Goal: Transaction & Acquisition: Purchase product/service

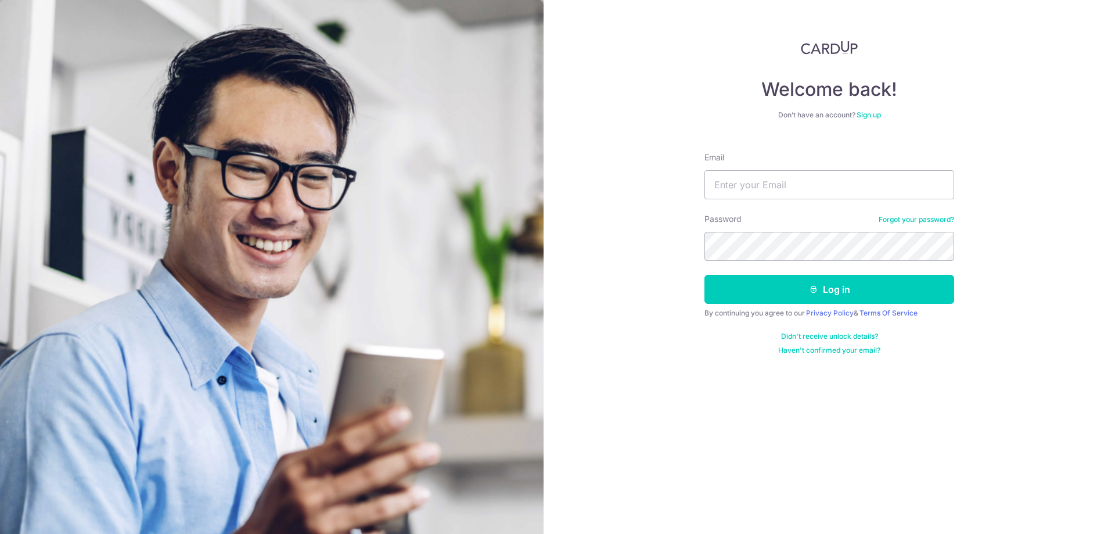
click at [862, 194] on input "Email" at bounding box center [829, 184] width 250 height 29
drag, startPoint x: 0, startPoint y: 0, endPoint x: 680, endPoint y: 164, distance: 699.4
click at [680, 164] on div "Welcome back! Don’t have an account? Sign up Email leetienchou@hotmail.com Pass…" at bounding box center [829, 267] width 571 height 534
type input "tienchou@yahoo.com"
click at [704, 275] on button "Log in" at bounding box center [829, 289] width 250 height 29
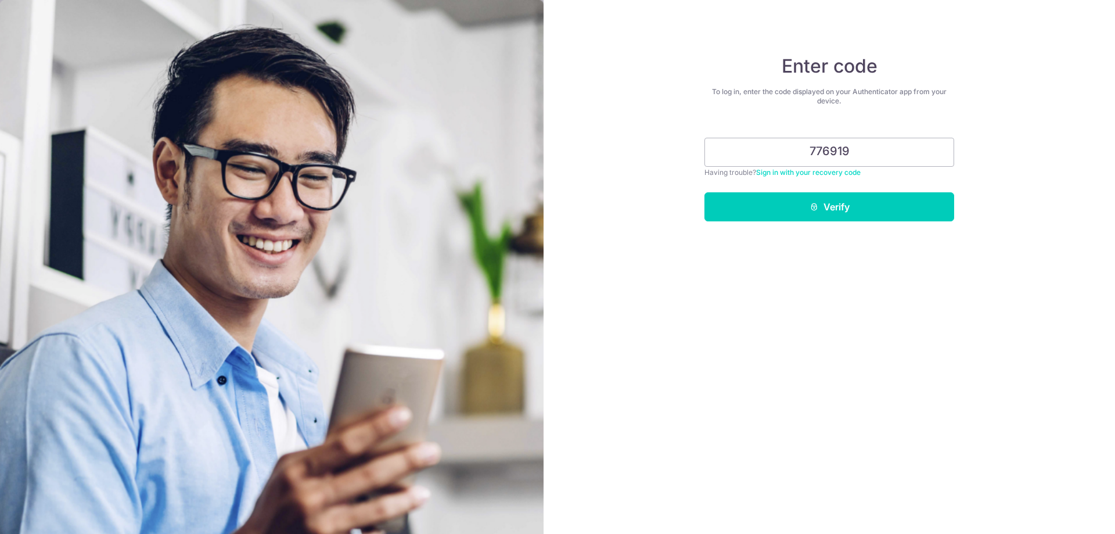
type input "776919"
click at [704, 192] on button "Verify" at bounding box center [829, 206] width 250 height 29
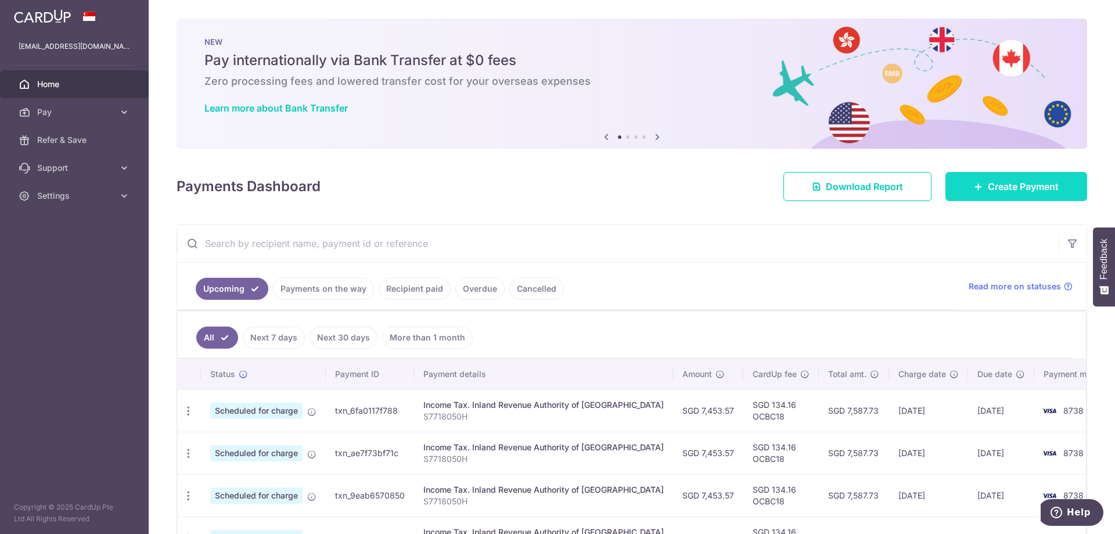
click at [1013, 177] on link "Create Payment" at bounding box center [1016, 186] width 142 height 29
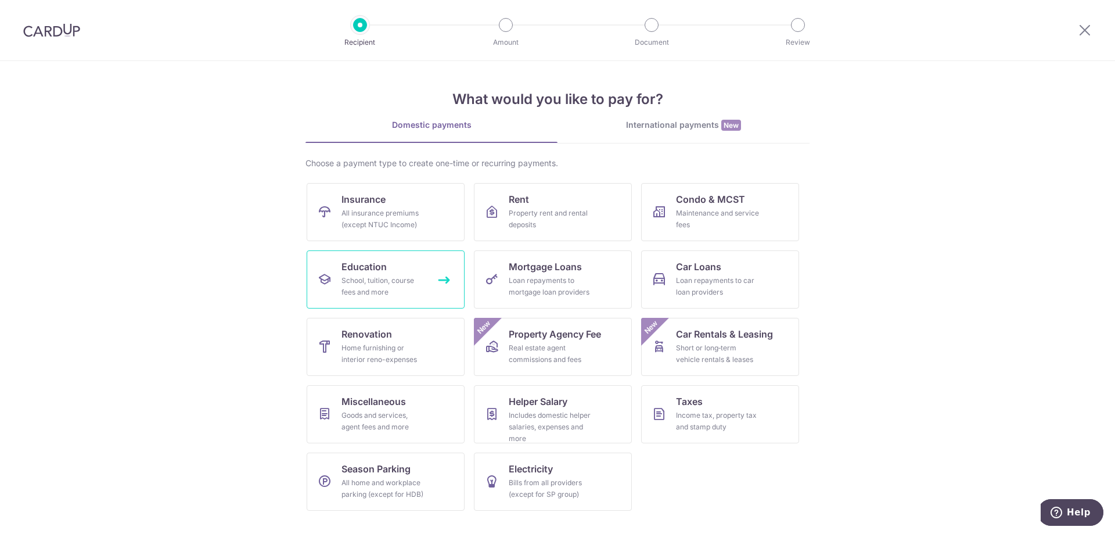
click at [366, 281] on div "School, tuition, course fees and more" at bounding box center [383, 286] width 84 height 23
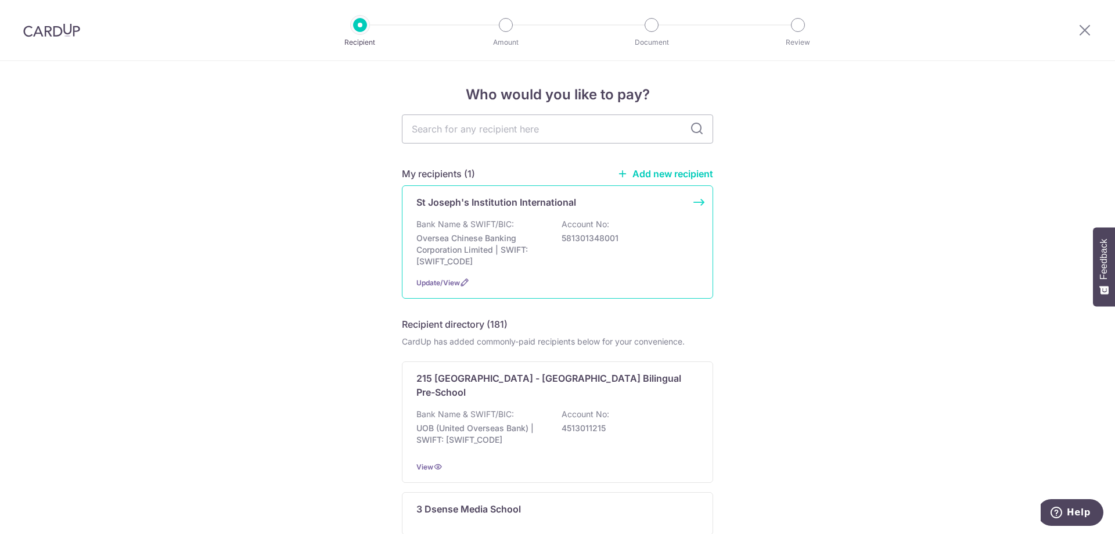
click at [530, 244] on p "Oversea Chinese Banking Corporation Limited | SWIFT: OCBCSGSGXXX" at bounding box center [481, 249] width 130 height 35
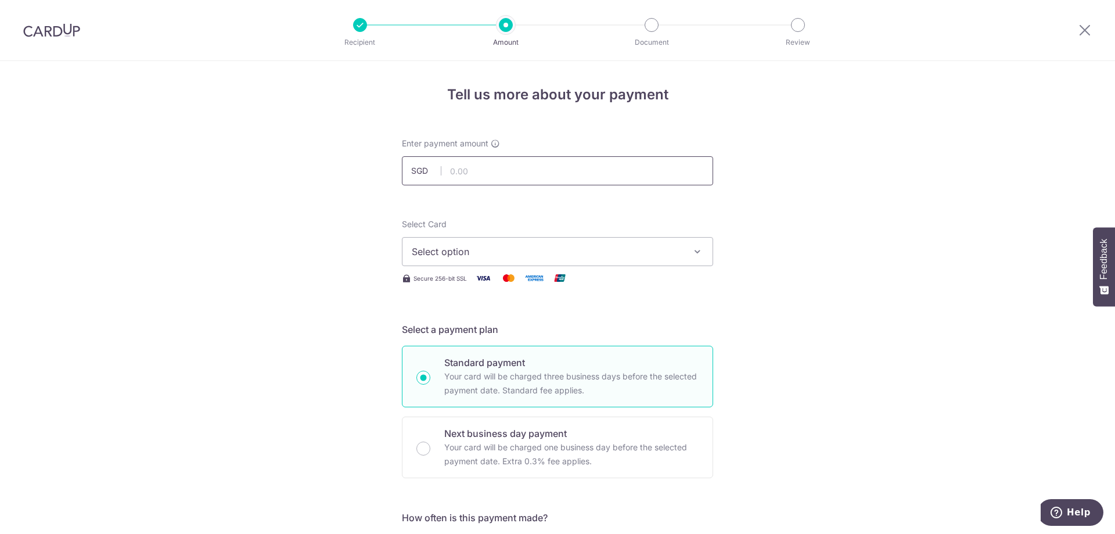
click at [527, 175] on input "text" at bounding box center [557, 170] width 311 height 29
click at [479, 171] on input "text" at bounding box center [557, 170] width 311 height 29
type input "20,477.00"
click at [554, 247] on span "Select option" at bounding box center [547, 251] width 271 height 14
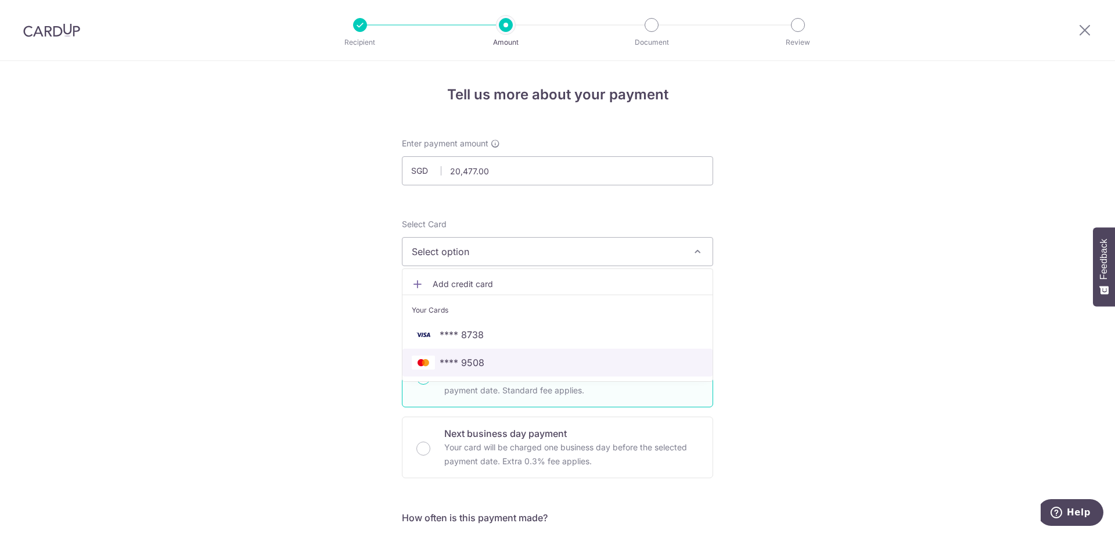
click at [522, 358] on span "**** 9508" at bounding box center [558, 362] width 292 height 14
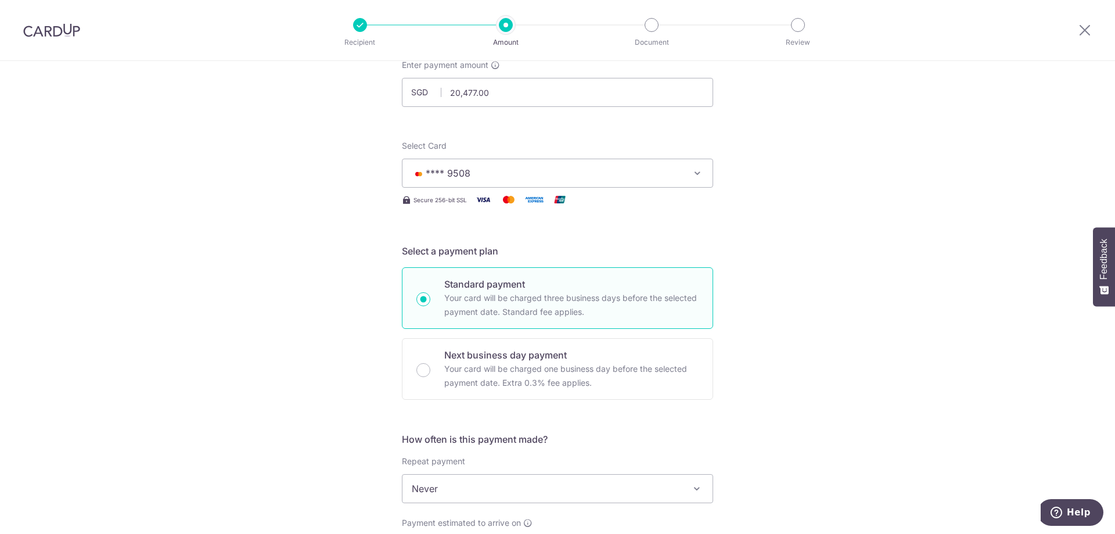
scroll to position [232, 0]
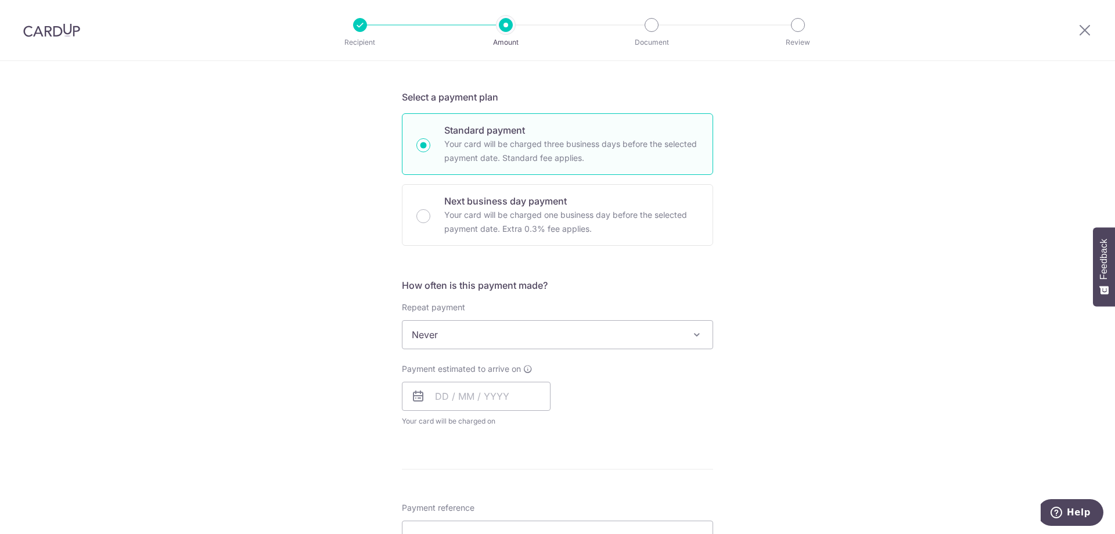
click at [448, 336] on span "Never" at bounding box center [557, 335] width 310 height 28
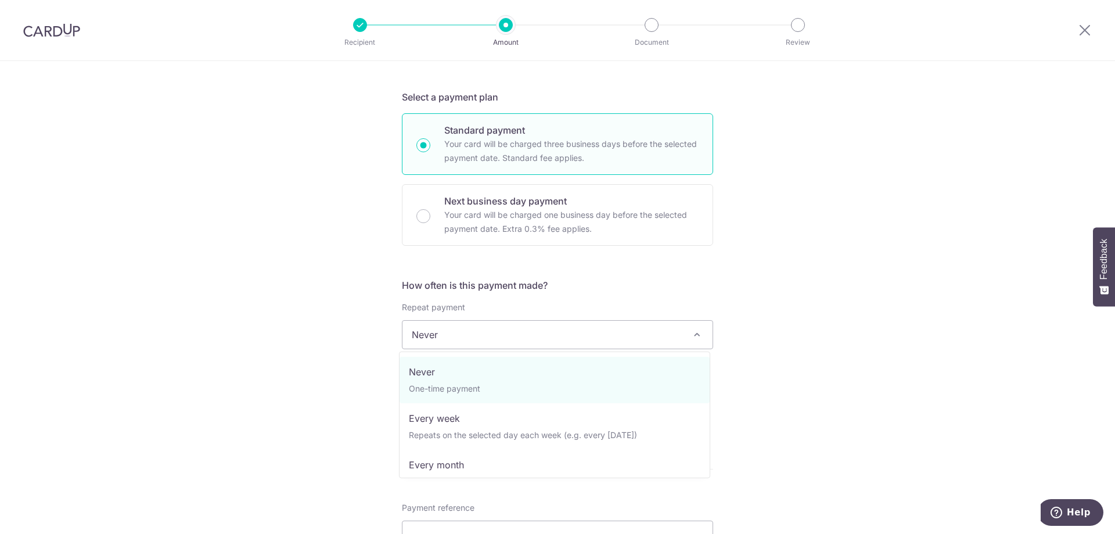
click at [448, 336] on span "Never" at bounding box center [557, 335] width 310 height 28
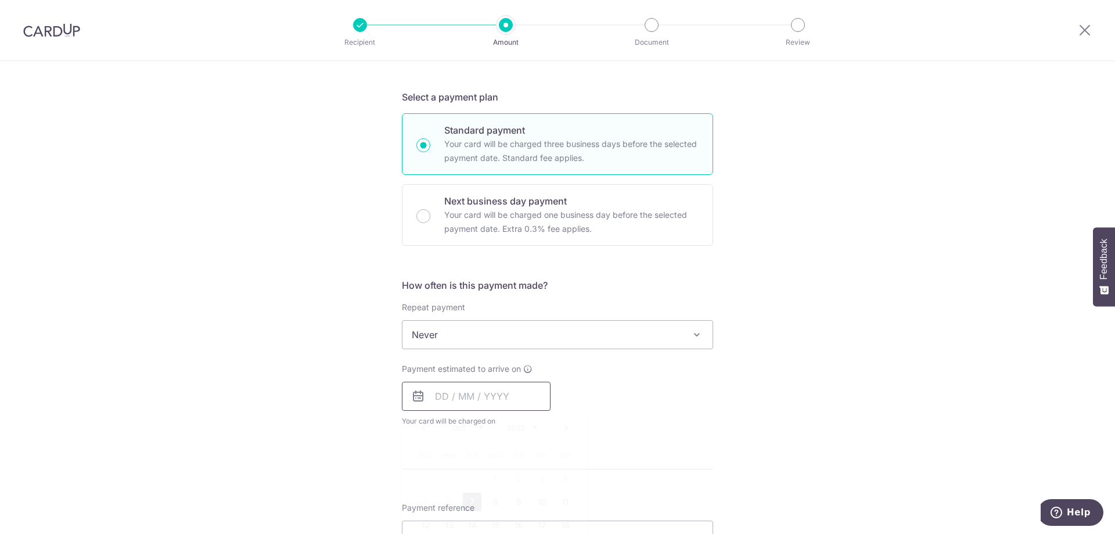
click at [449, 405] on input "text" at bounding box center [476, 396] width 149 height 29
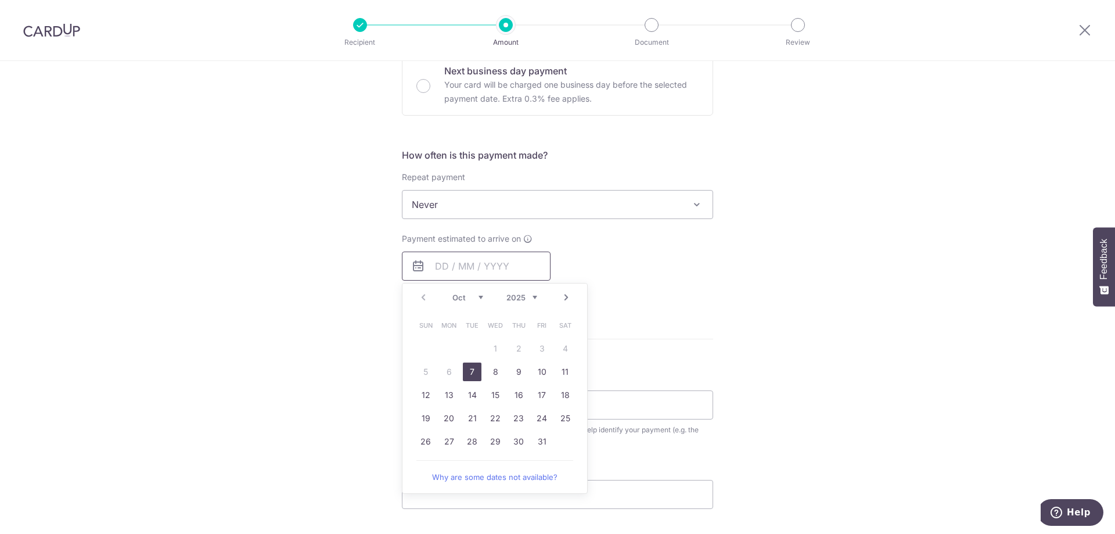
scroll to position [406, 0]
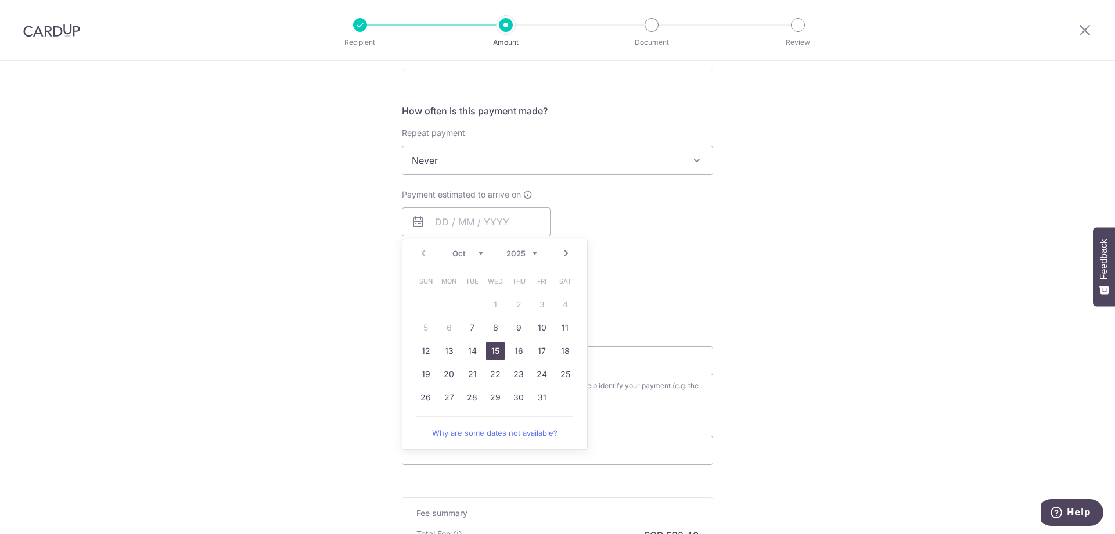
click at [492, 348] on link "15" at bounding box center [495, 350] width 19 height 19
type input "15/10/2025"
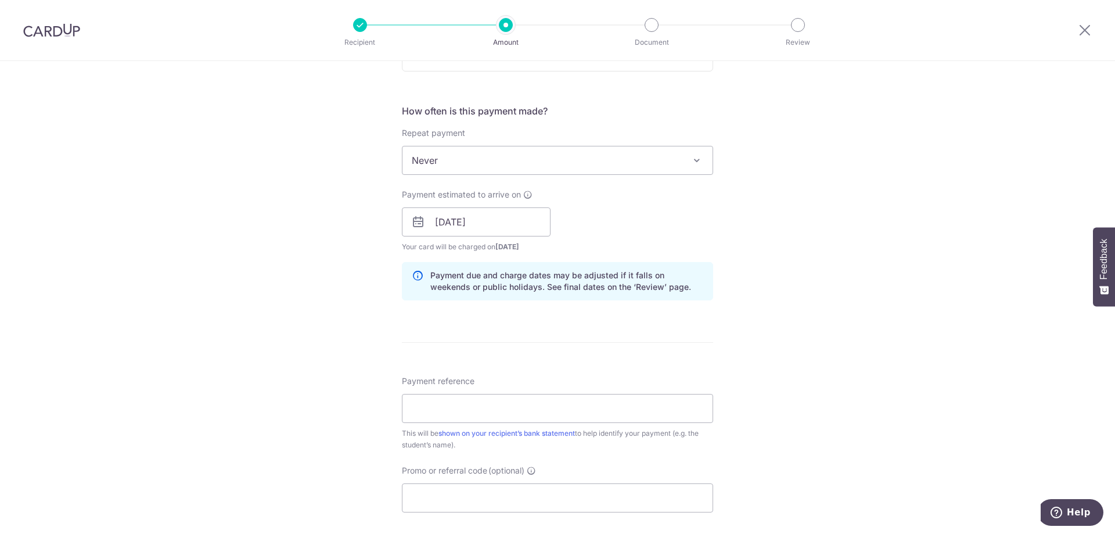
scroll to position [581, 0]
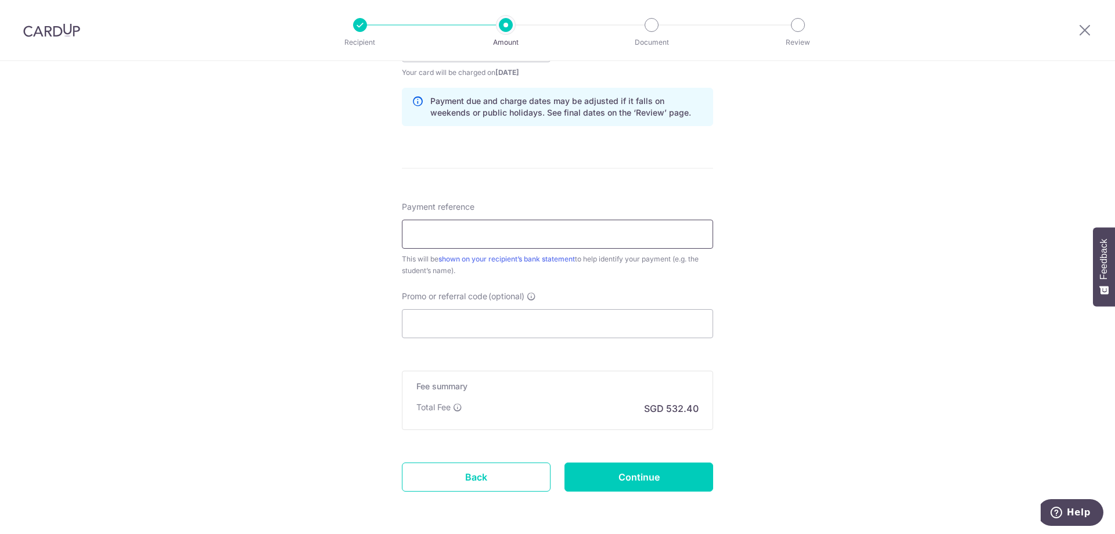
click at [560, 242] on input "Payment reference" at bounding box center [557, 234] width 311 height 29
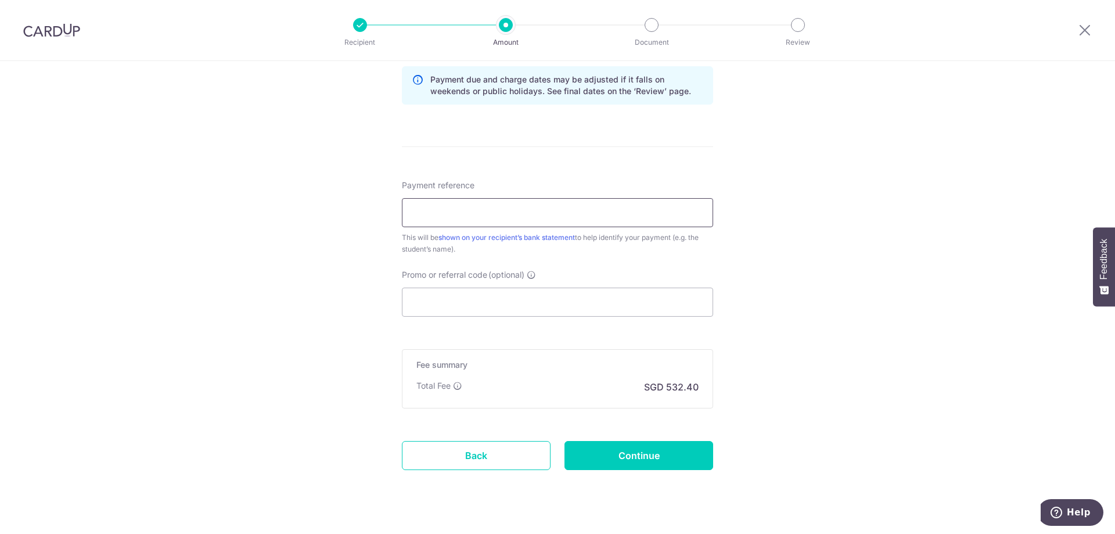
scroll to position [625, 0]
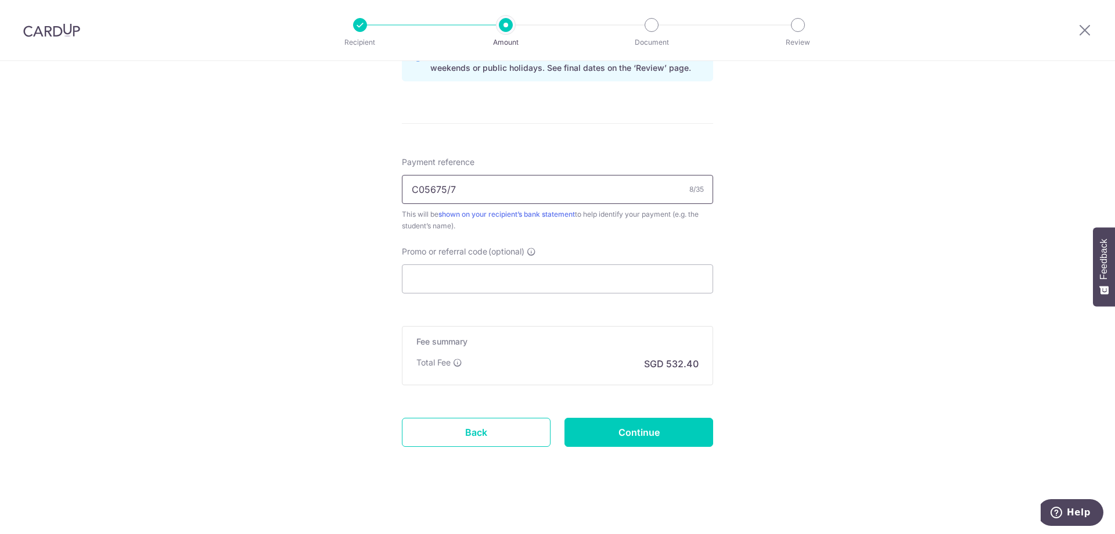
type input "C05675/7"
click at [630, 433] on input "Continue" at bounding box center [638, 432] width 149 height 29
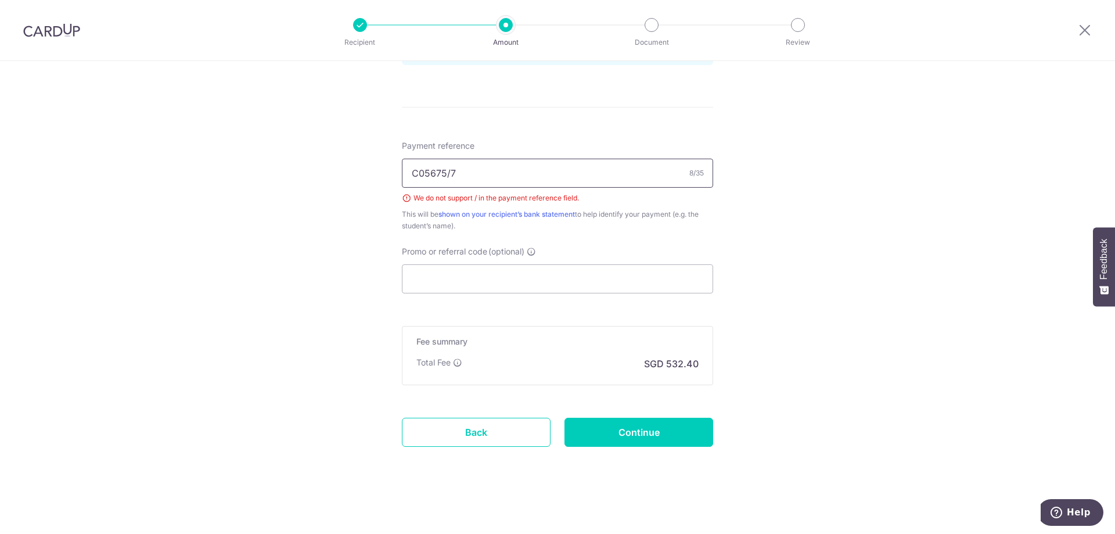
click at [448, 177] on input "C05675/7" at bounding box center [557, 173] width 311 height 29
click at [477, 176] on input "C05675 7" at bounding box center [557, 173] width 311 height 29
type input "C05675 7 Nicolette Lee En Hui"
click at [637, 436] on input "Continue" at bounding box center [638, 432] width 149 height 29
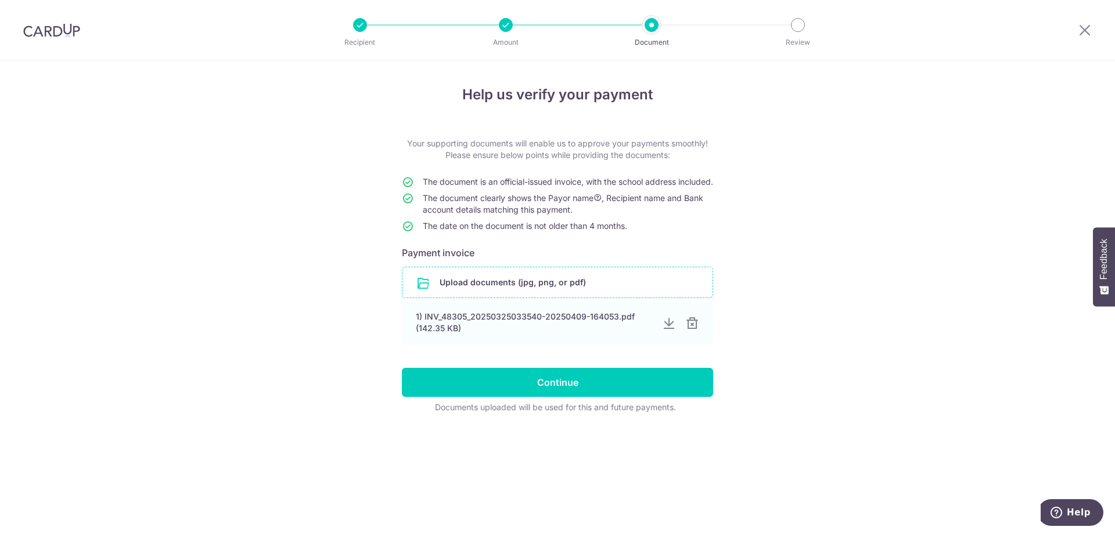
click at [522, 294] on input "file" at bounding box center [557, 282] width 310 height 30
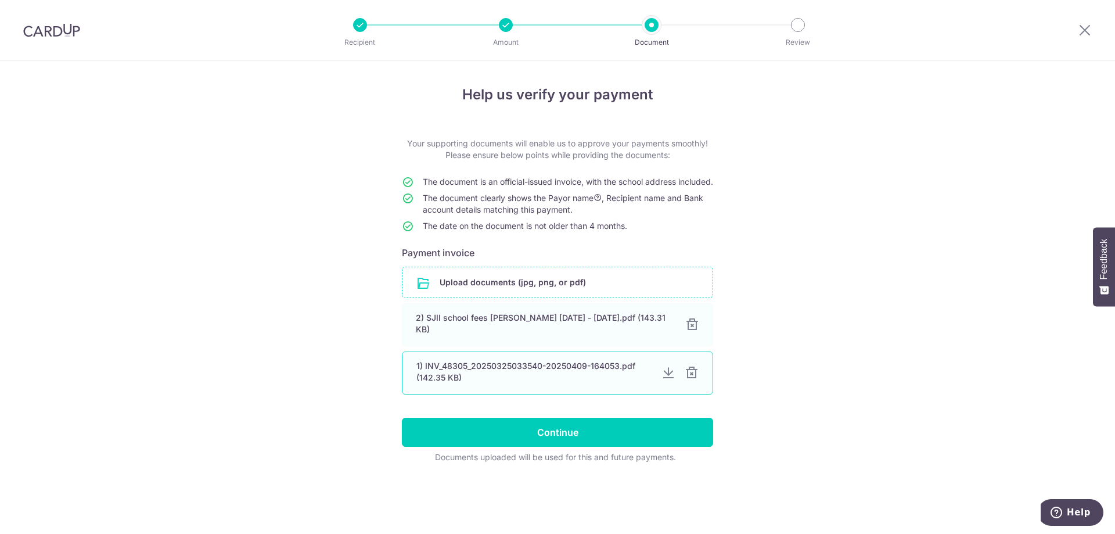
click at [690, 380] on div at bounding box center [692, 373] width 14 height 14
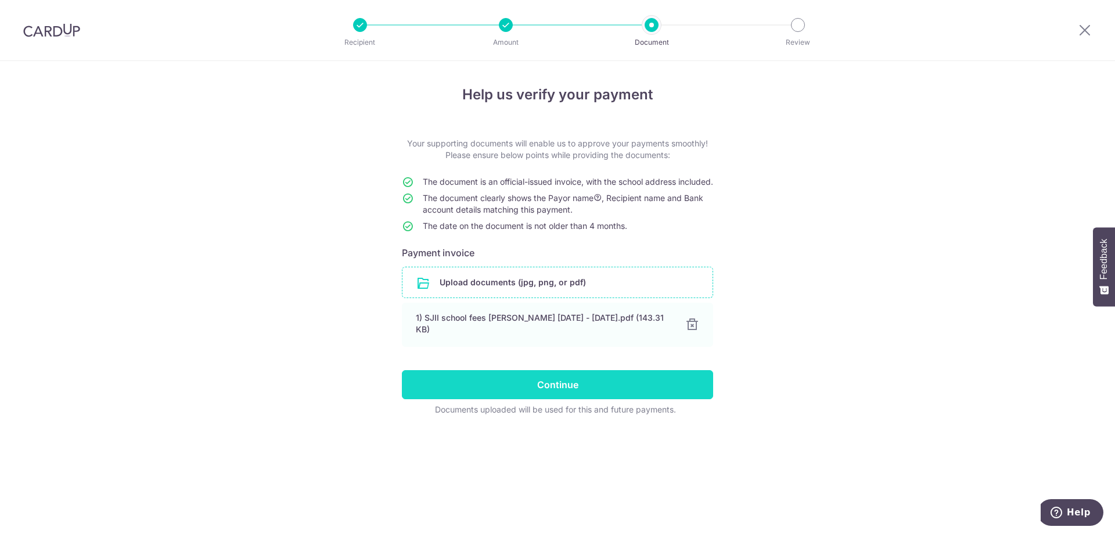
click at [563, 386] on input "Continue" at bounding box center [557, 384] width 311 height 29
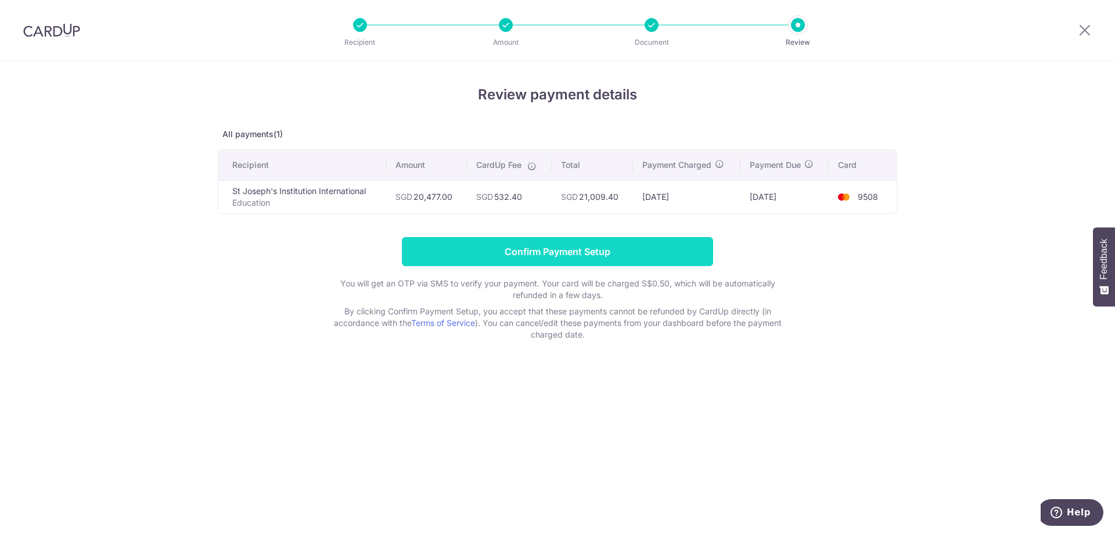
click at [517, 251] on input "Confirm Payment Setup" at bounding box center [557, 251] width 311 height 29
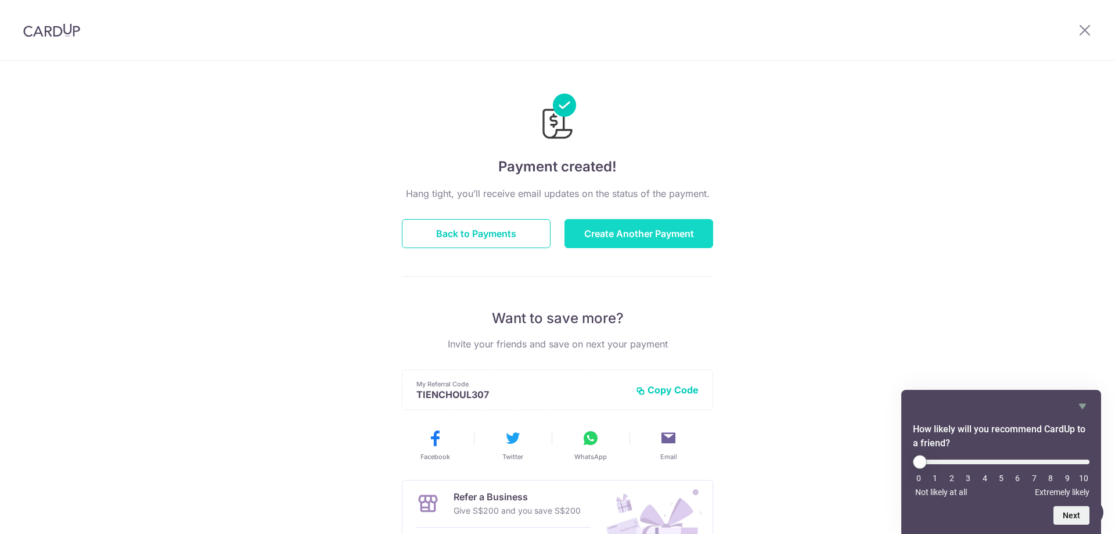
click at [659, 233] on button "Create Another Payment" at bounding box center [638, 233] width 149 height 29
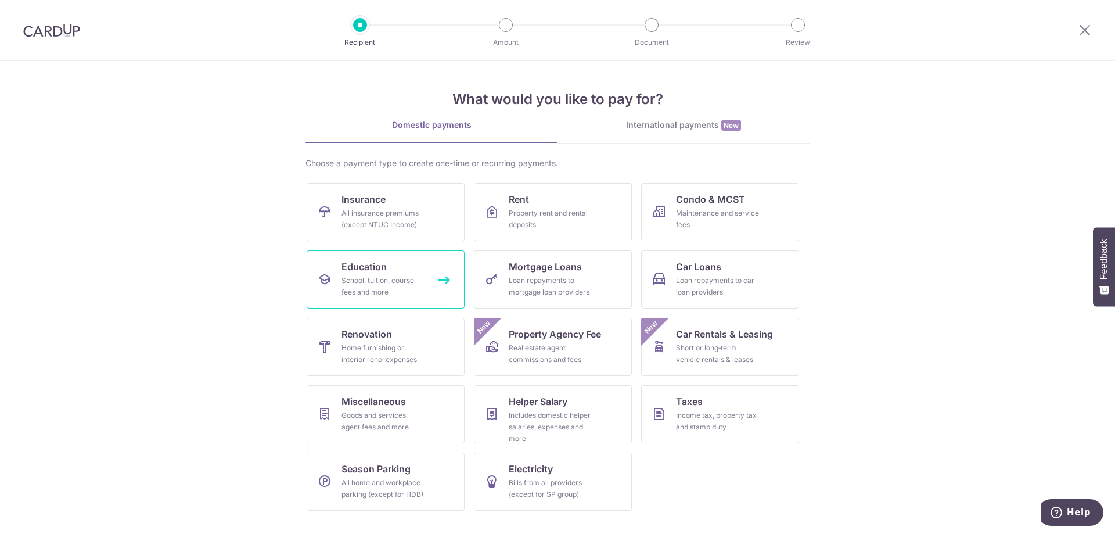
click at [360, 287] on div "School, tuition, course fees and more" at bounding box center [383, 286] width 84 height 23
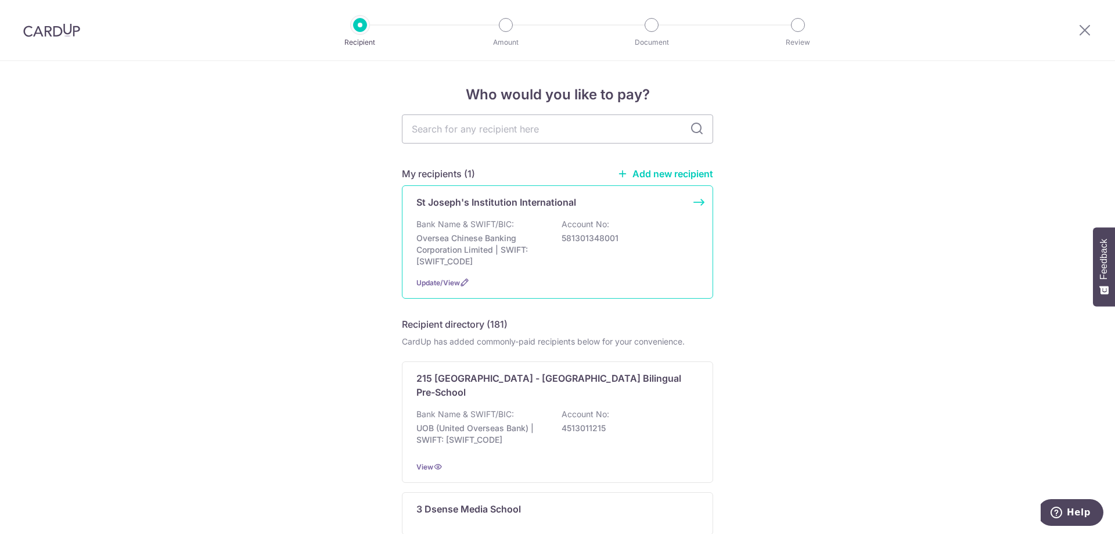
click at [480, 255] on p "Oversea Chinese Banking Corporation Limited | SWIFT: [SWIFT_CODE]" at bounding box center [481, 249] width 130 height 35
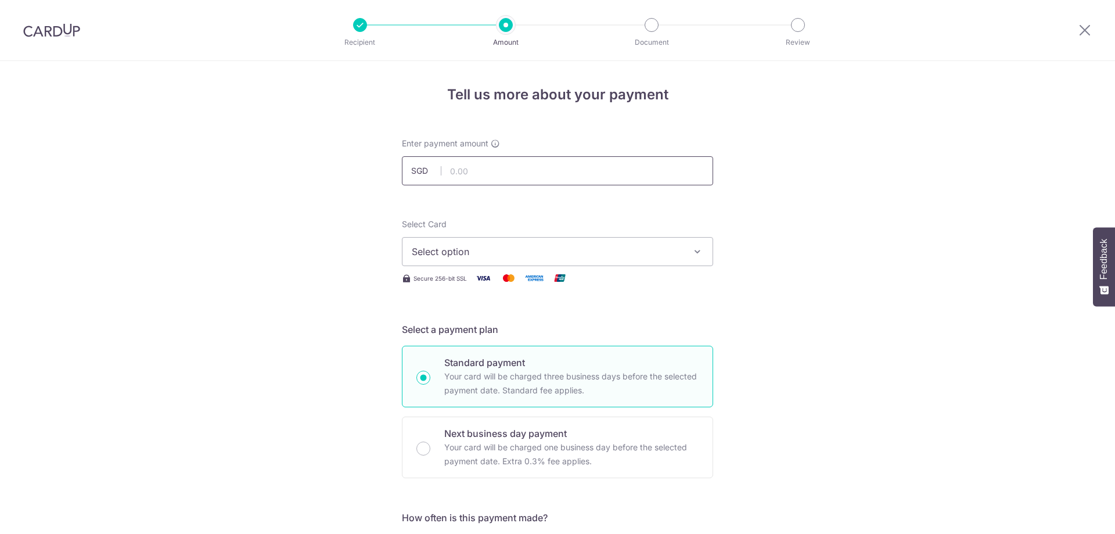
click at [490, 166] on input "text" at bounding box center [557, 170] width 311 height 29
type input "21,790.00"
click at [519, 249] on span "Select option" at bounding box center [547, 251] width 271 height 14
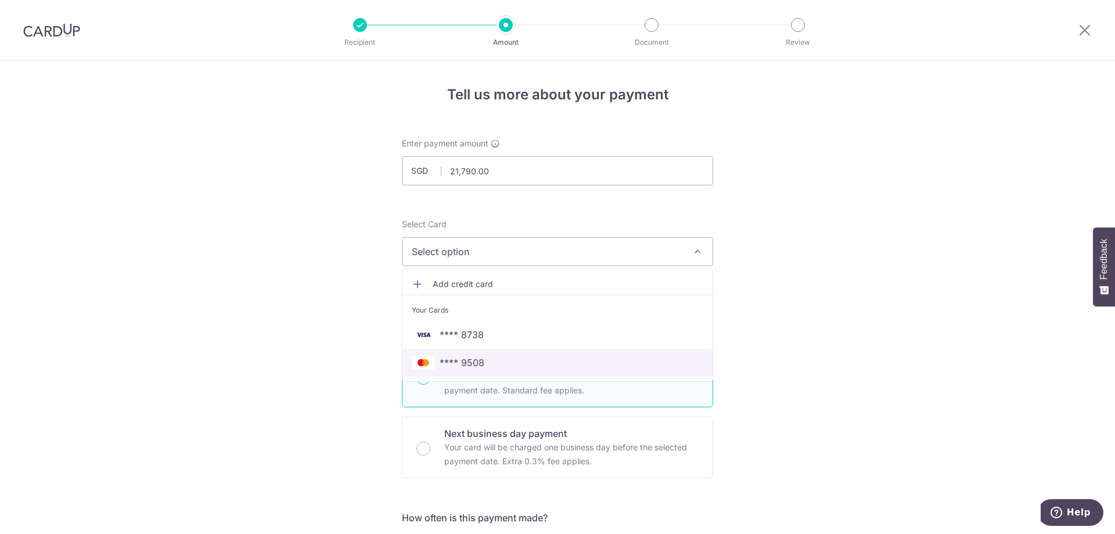
click at [477, 361] on span "**** 9508" at bounding box center [462, 362] width 45 height 14
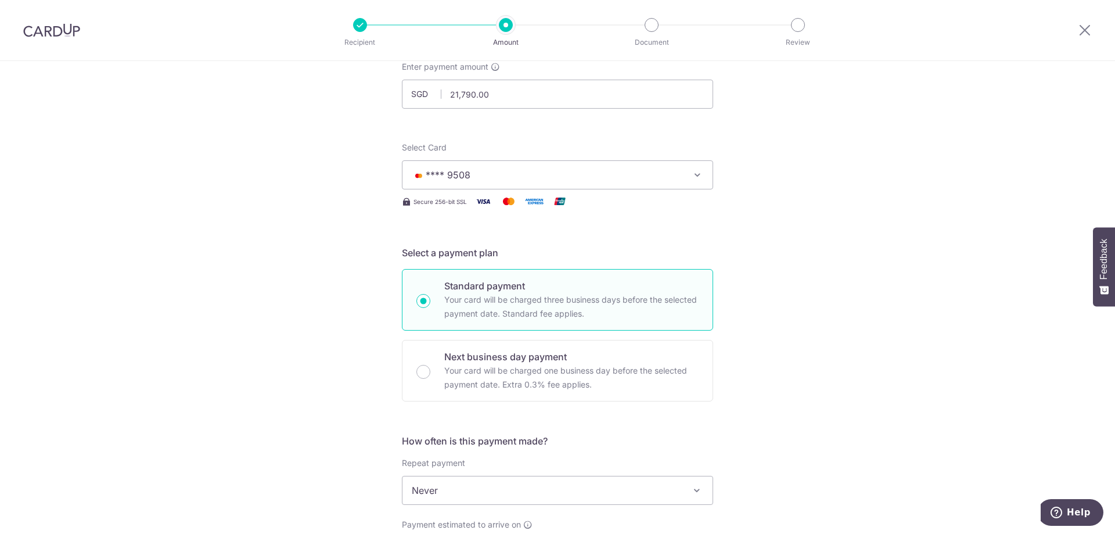
scroll to position [232, 0]
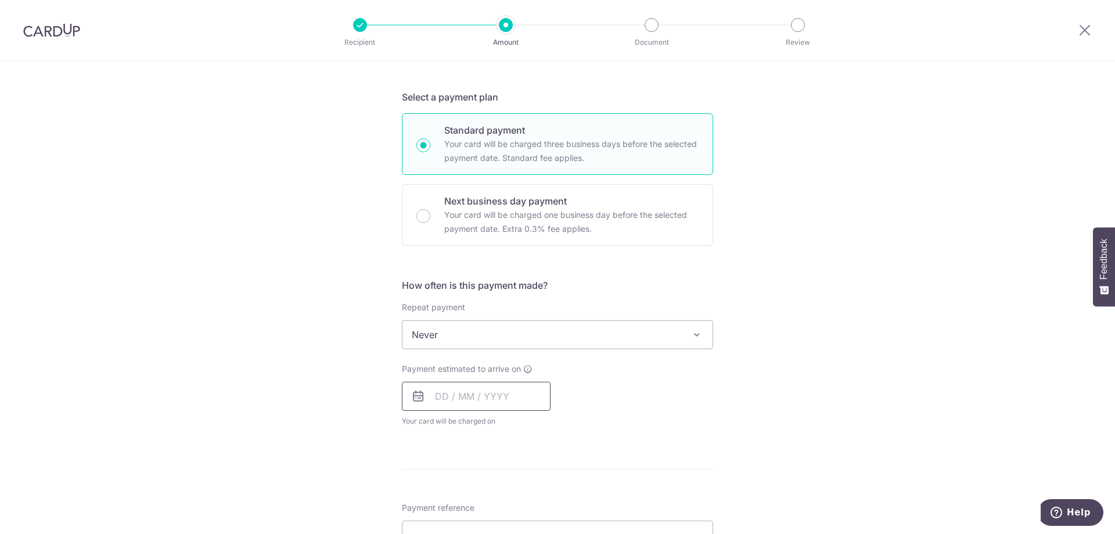
click at [437, 398] on input "text" at bounding box center [476, 396] width 149 height 29
click at [491, 522] on link "15" at bounding box center [495, 525] width 19 height 19
type input "15/10/2025"
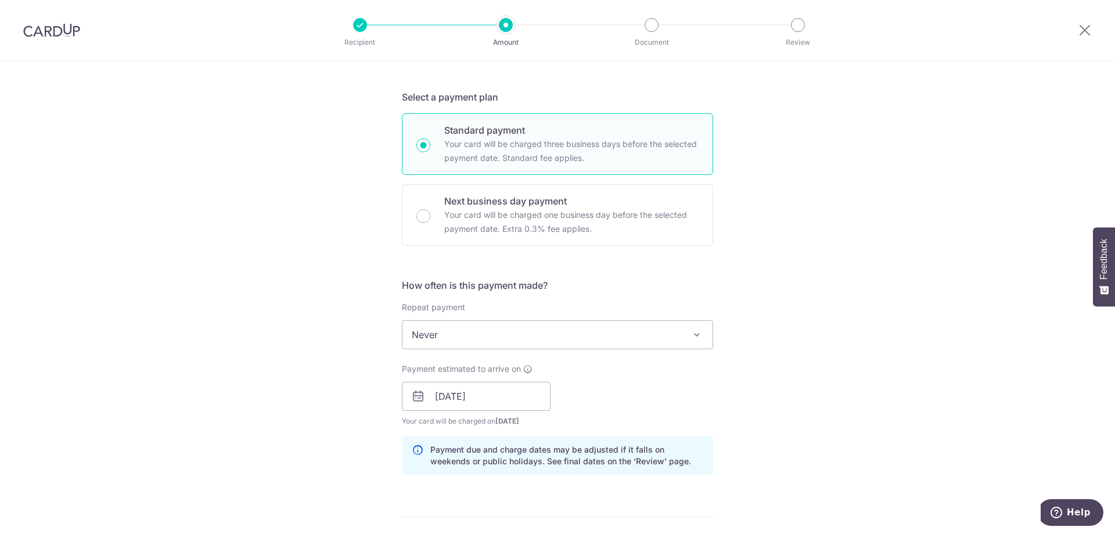
scroll to position [406, 0]
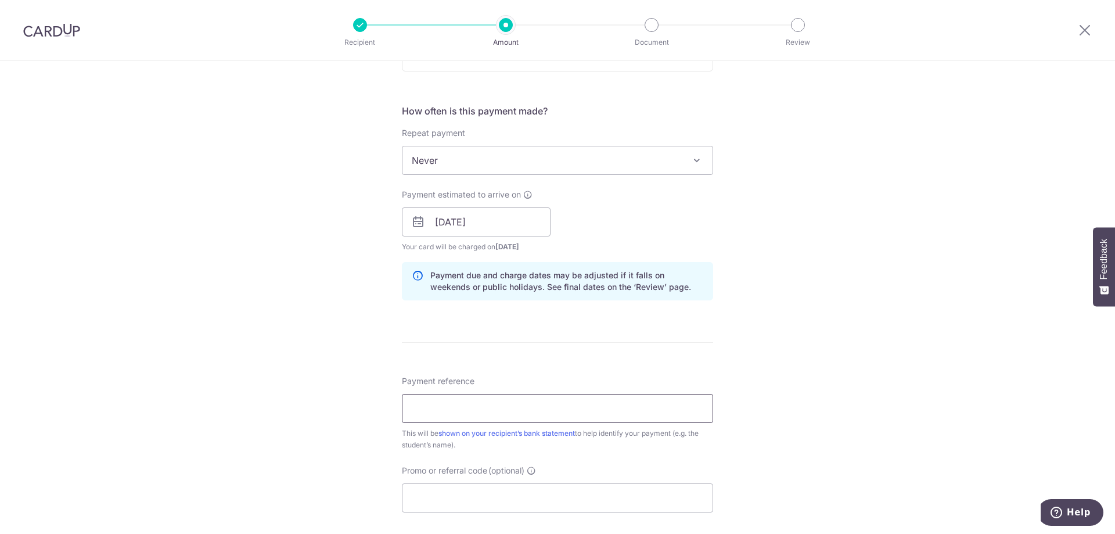
click at [506, 415] on input "Payment reference" at bounding box center [557, 408] width 311 height 29
click at [489, 405] on input "C 03933 7" at bounding box center [557, 408] width 311 height 29
type input "C 03933 7 Natasha Lee En Xuan"
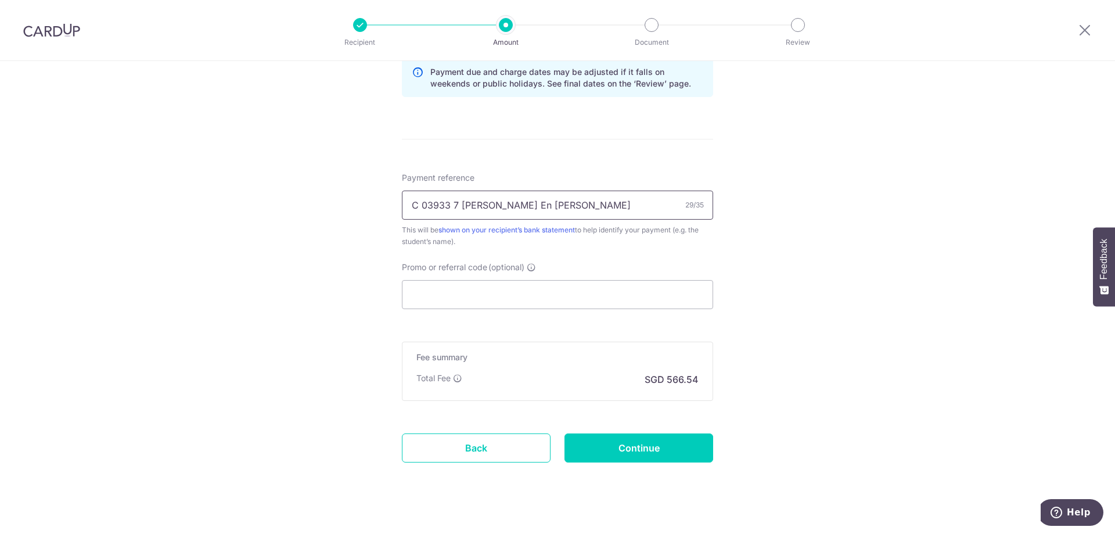
scroll to position [625, 0]
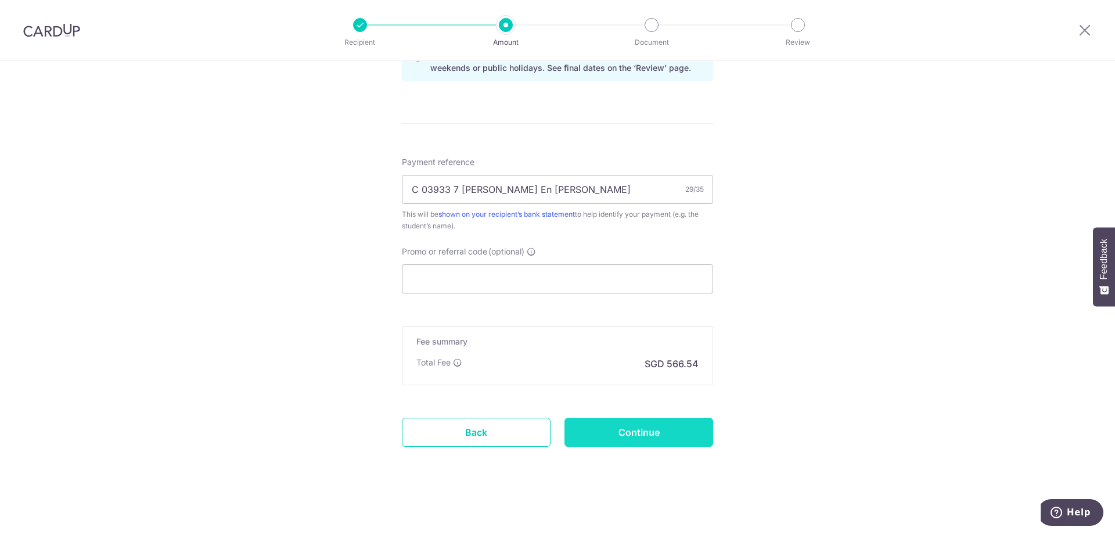
click at [663, 437] on input "Continue" at bounding box center [638, 432] width 149 height 29
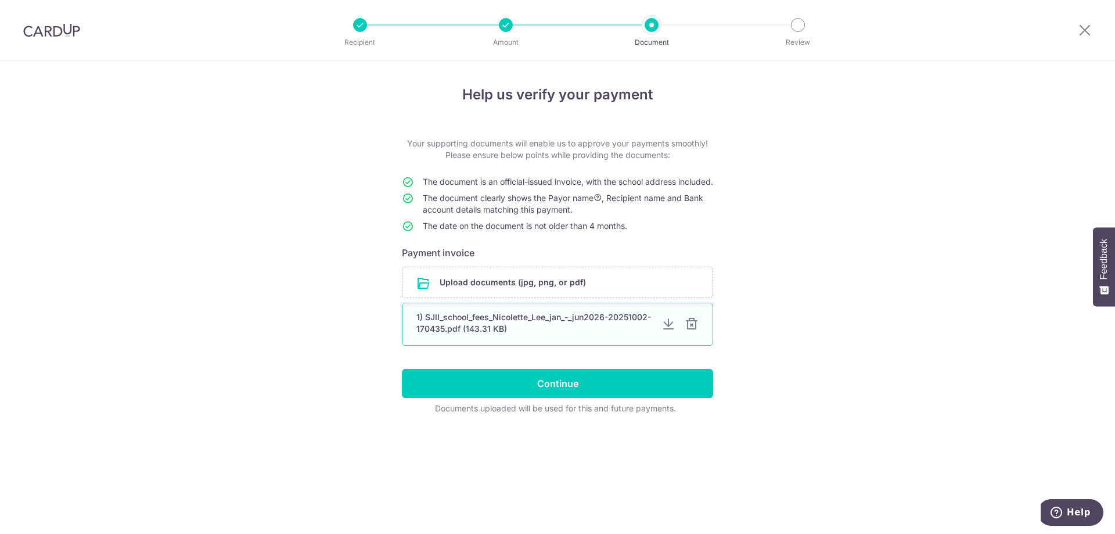
click at [689, 331] on div at bounding box center [692, 324] width 14 height 14
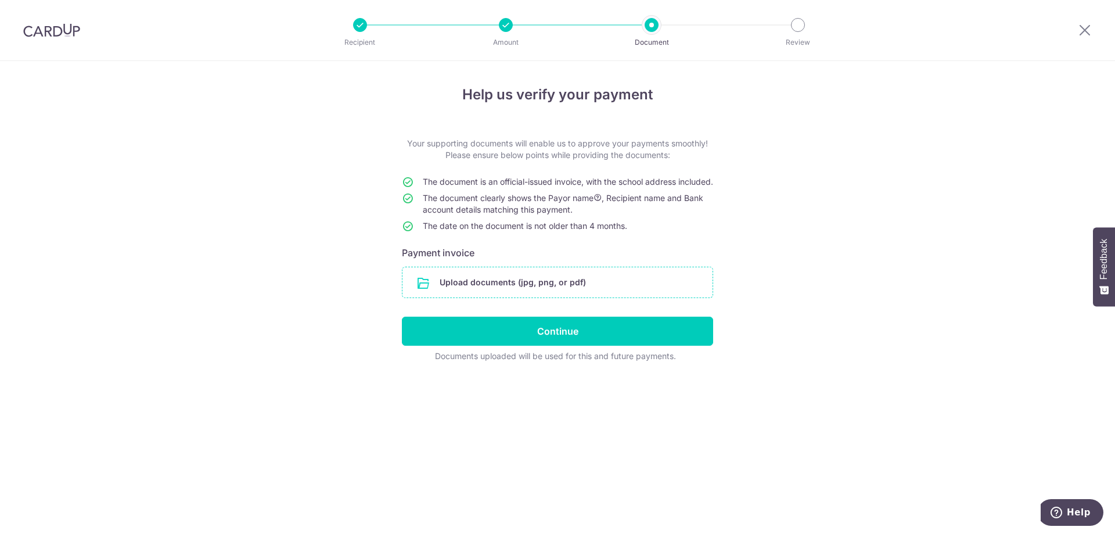
click at [570, 290] on input "file" at bounding box center [557, 282] width 310 height 30
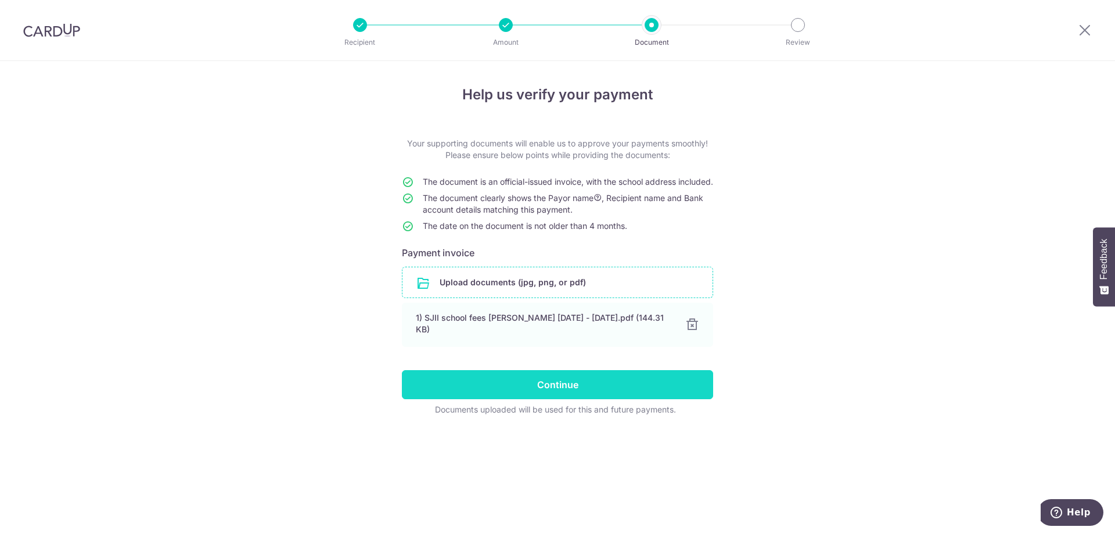
click at [521, 390] on input "Continue" at bounding box center [557, 384] width 311 height 29
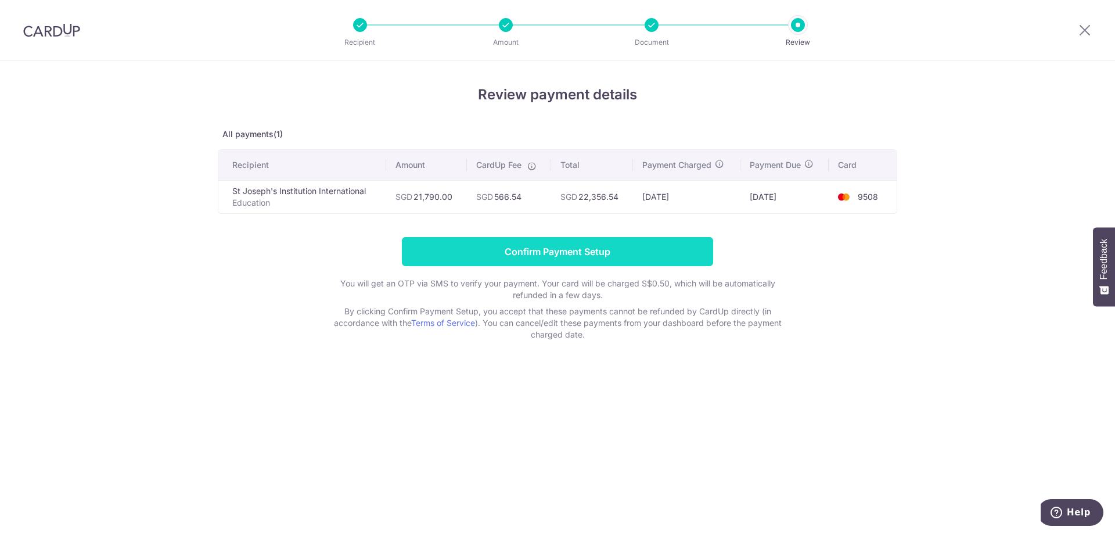
click at [566, 253] on input "Confirm Payment Setup" at bounding box center [557, 251] width 311 height 29
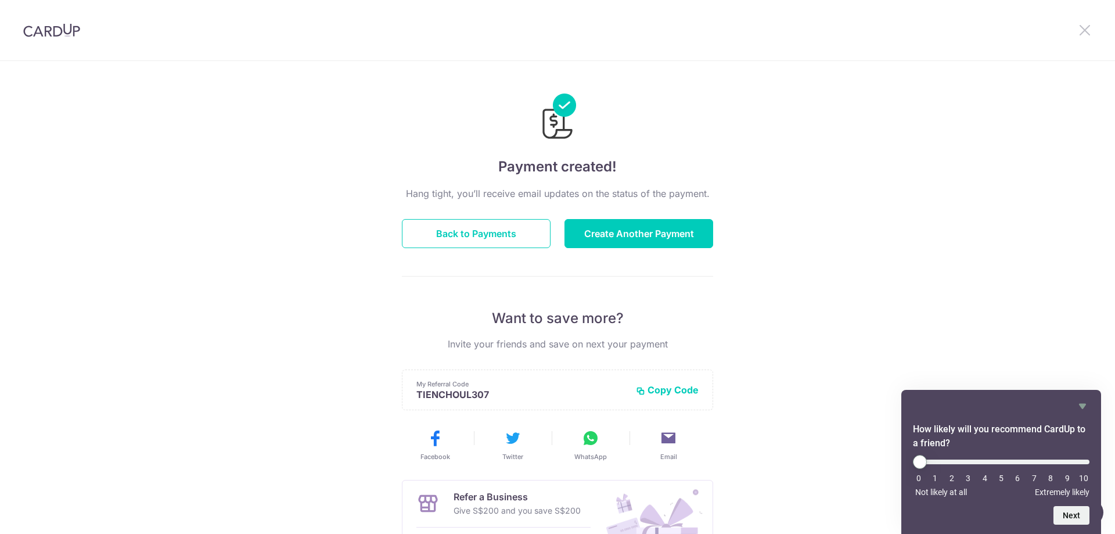
click at [1086, 30] on icon at bounding box center [1085, 30] width 14 height 15
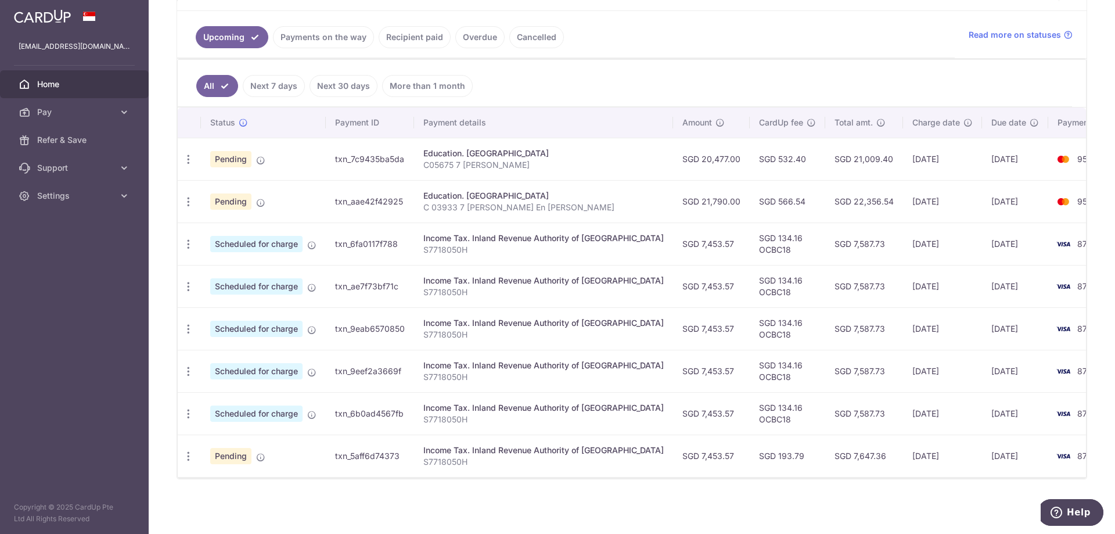
scroll to position [243, 0]
